Goal: Navigation & Orientation: Find specific page/section

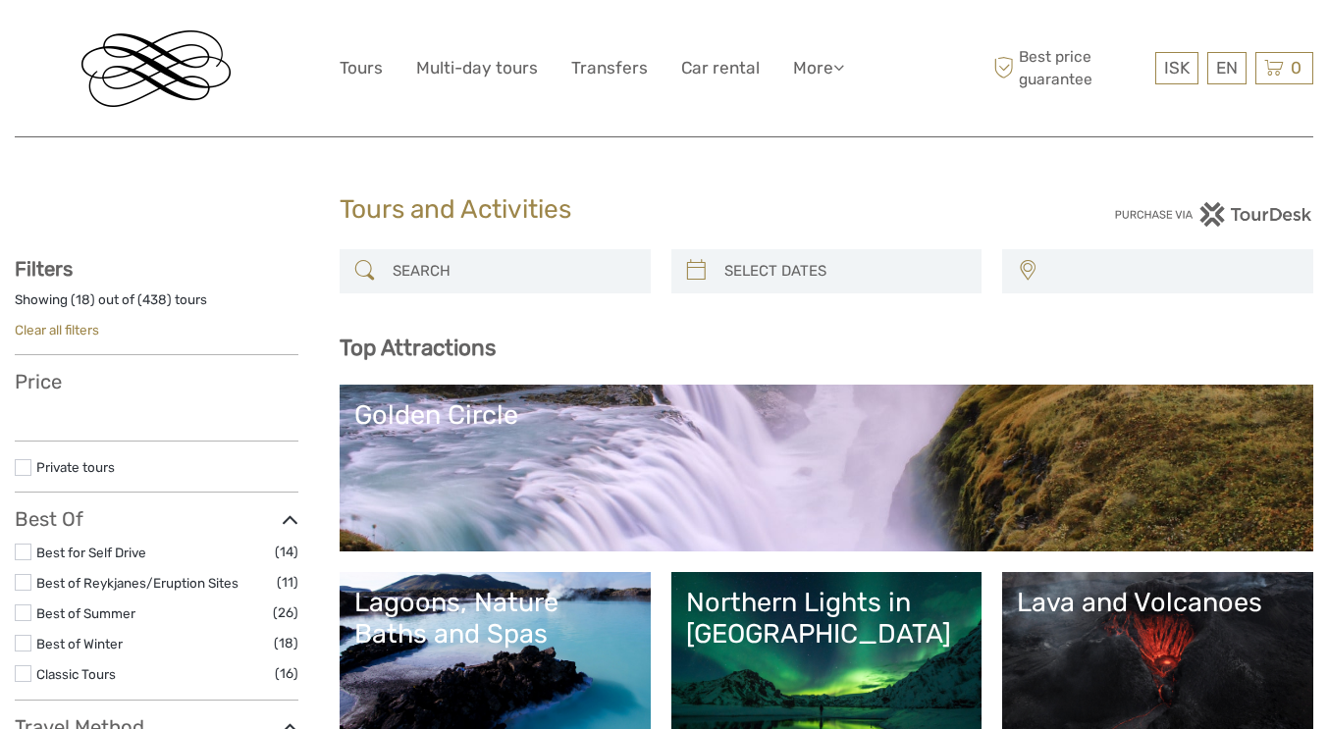
select select
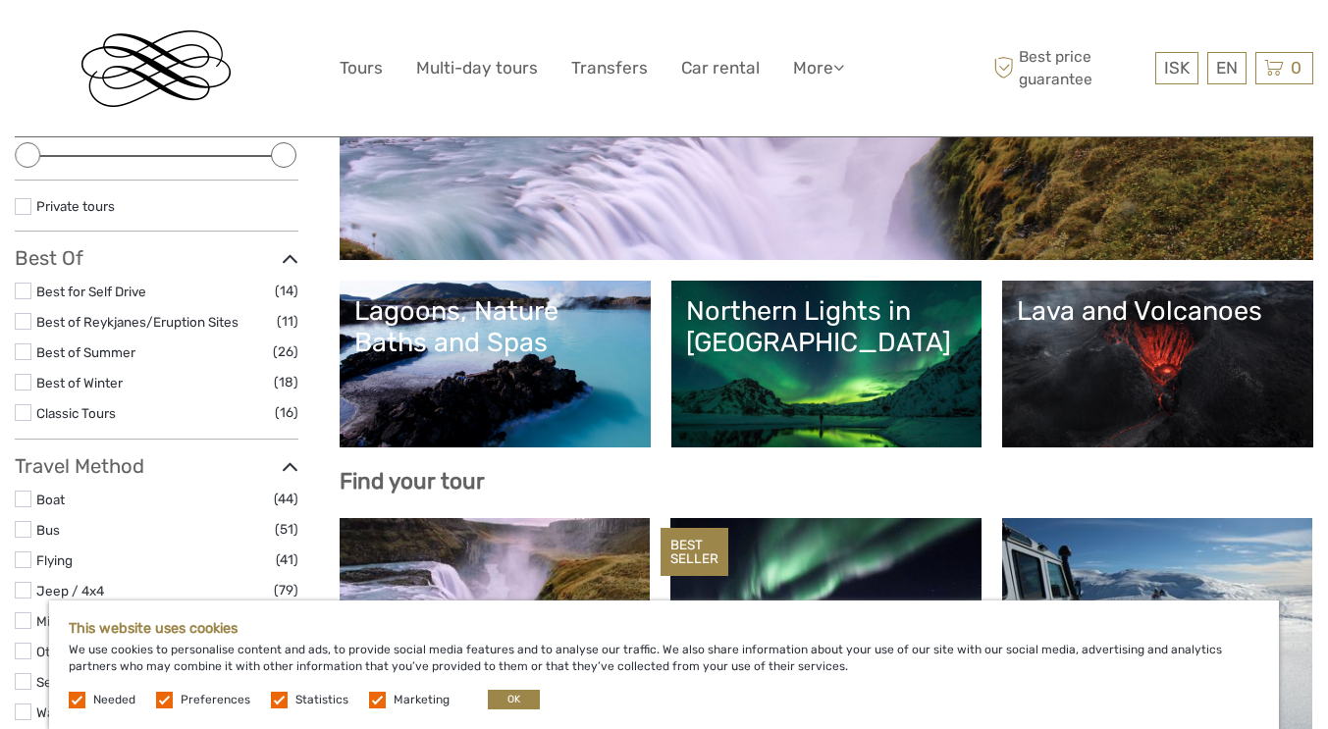
scroll to position [293, 0]
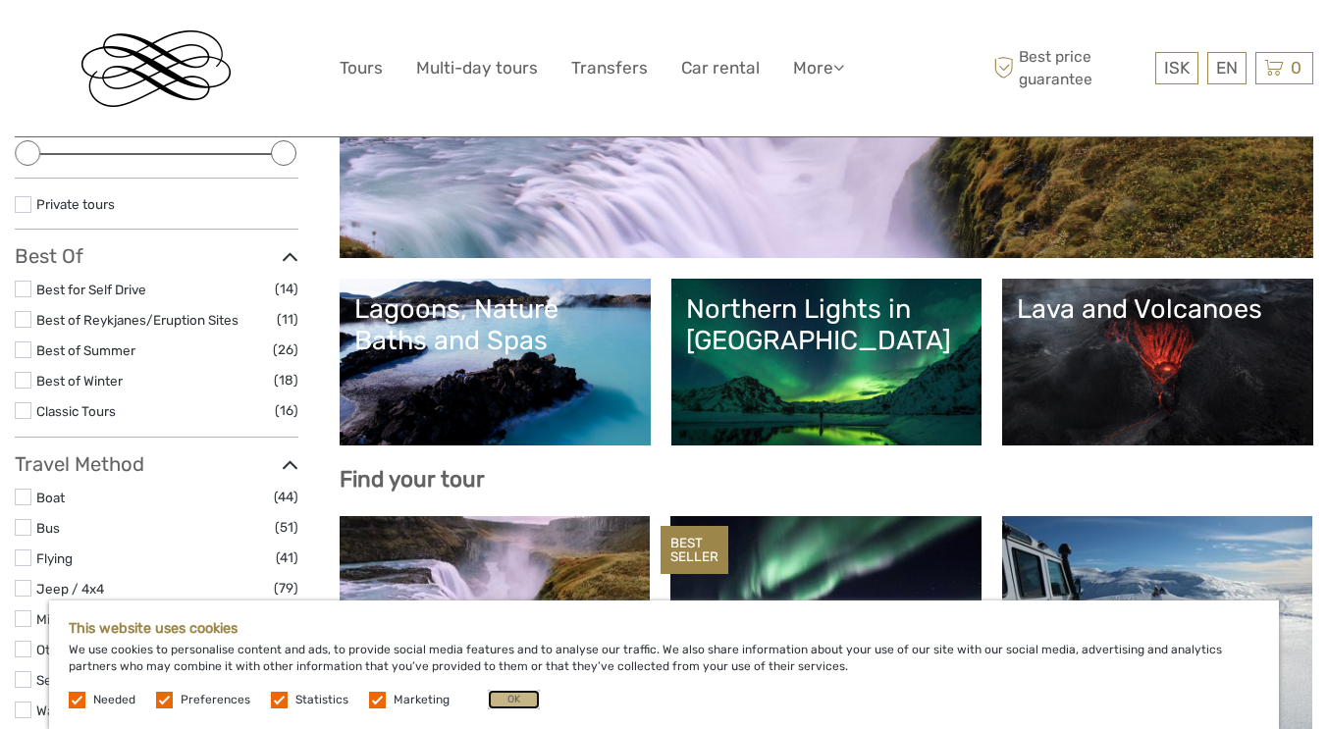
click at [502, 698] on button "OK" at bounding box center [514, 700] width 52 height 20
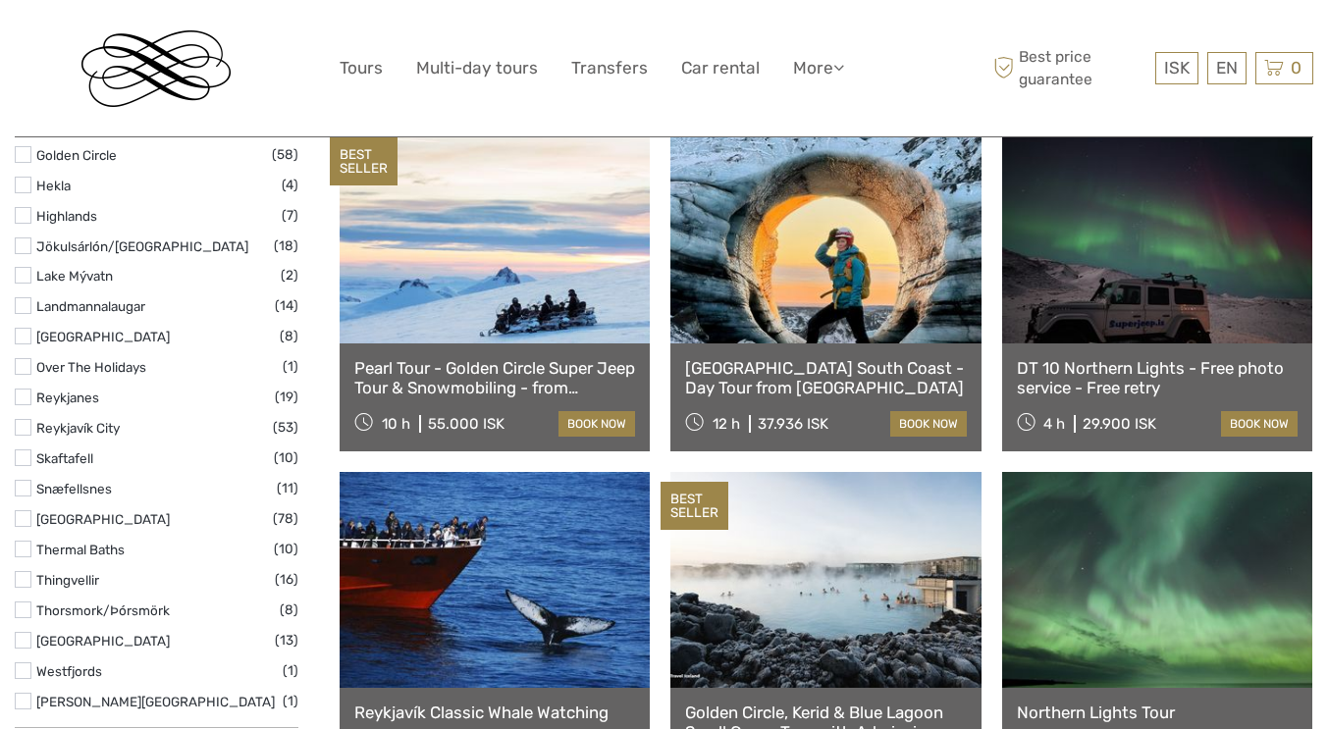
scroll to position [1171, 0]
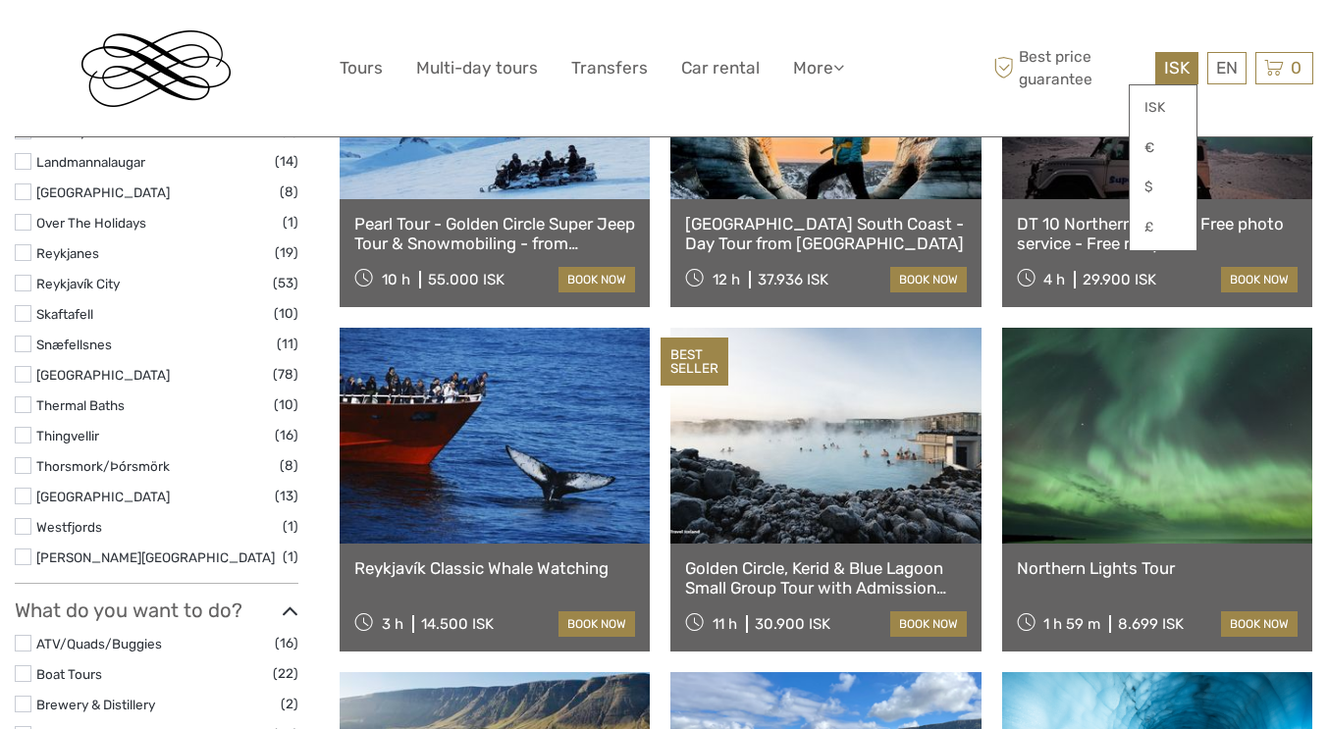
click at [703, 487] on link at bounding box center [825, 436] width 310 height 216
click at [722, 440] on link at bounding box center [825, 436] width 310 height 216
click at [849, 502] on link at bounding box center [825, 436] width 310 height 216
click at [710, 440] on link at bounding box center [825, 436] width 310 height 216
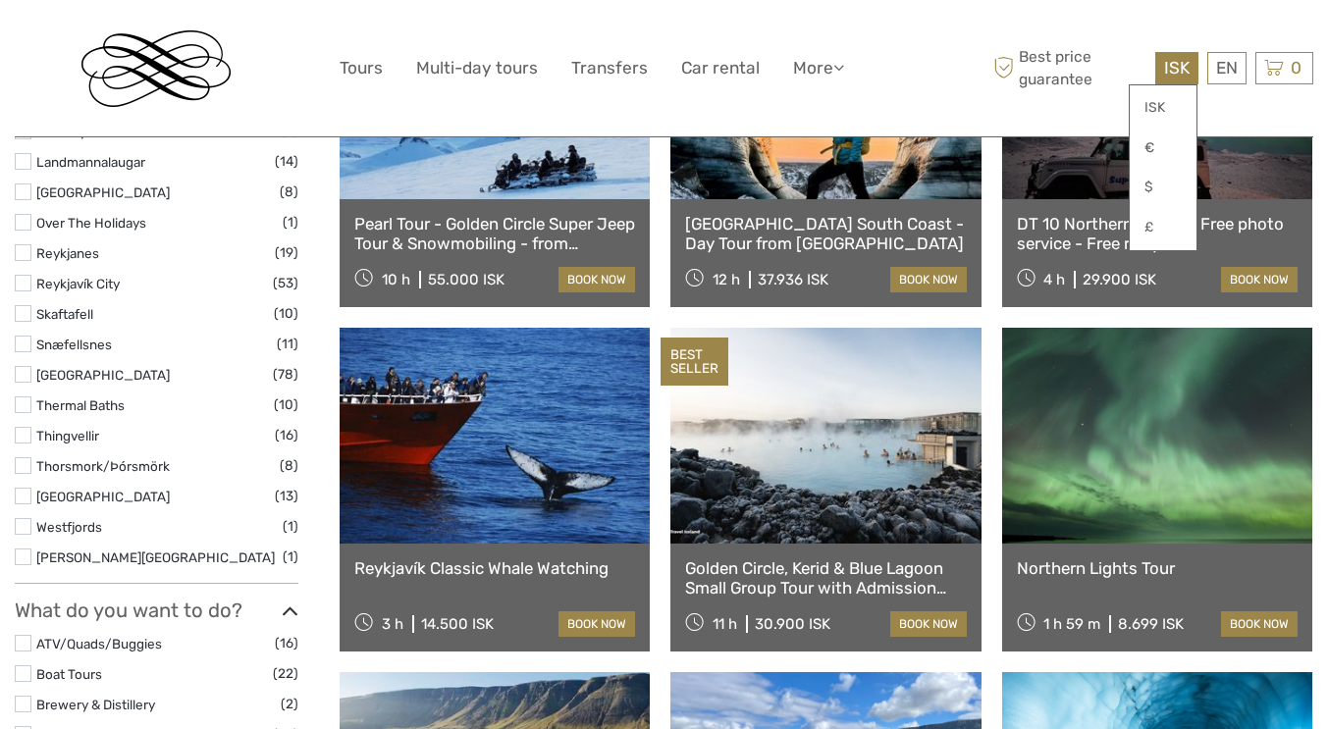
click at [1182, 62] on span "ISK" at bounding box center [1177, 68] width 26 height 20
